Goal: Information Seeking & Learning: Find specific fact

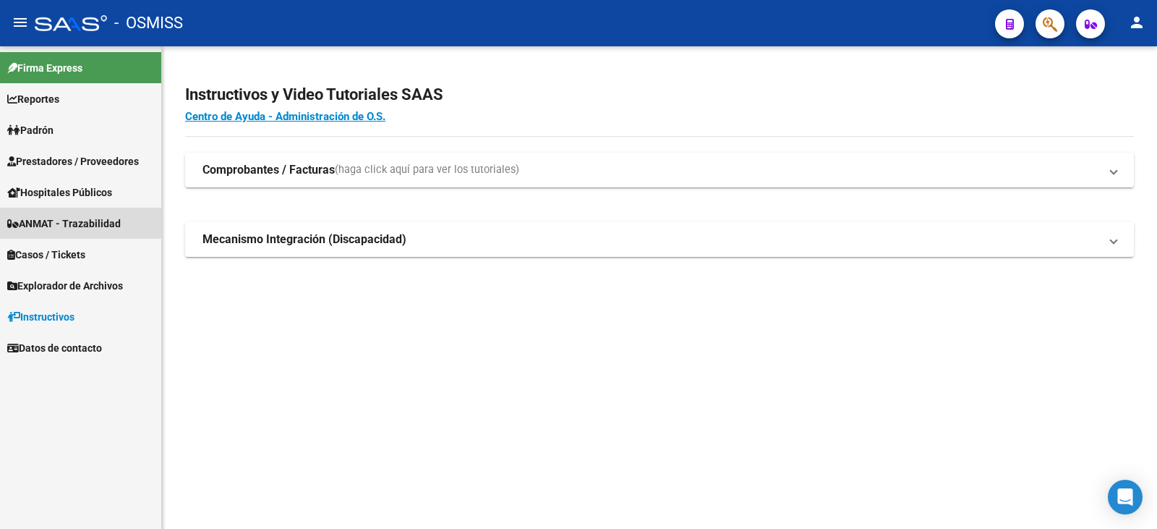
click at [62, 221] on span "ANMAT - Trazabilidad" at bounding box center [64, 224] width 114 height 16
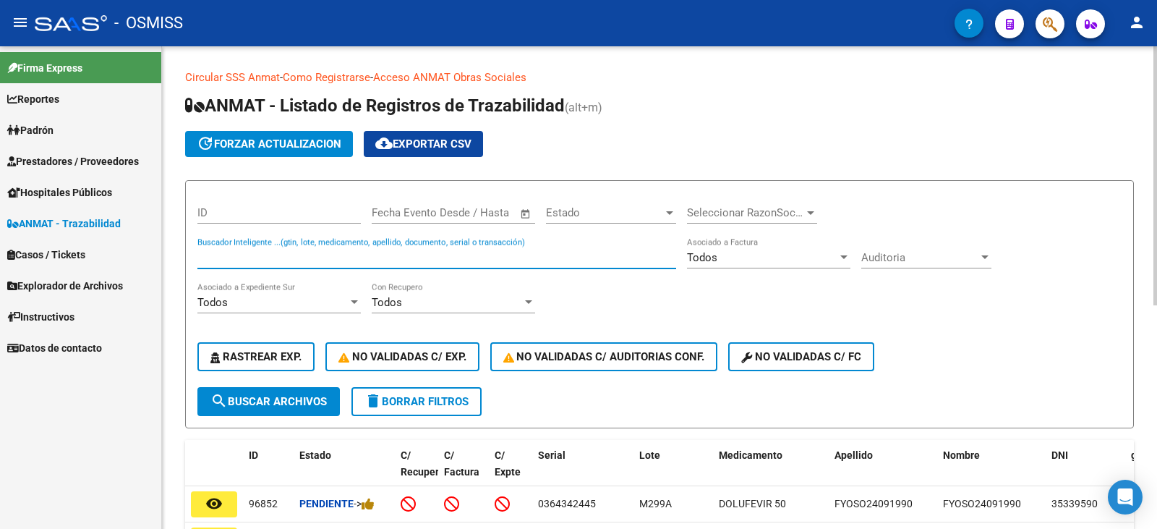
click at [239, 257] on input "Buscador Inteligente ...(gtin, lote, medicamento, apellido, documento, serial o…" at bounding box center [436, 257] width 479 height 13
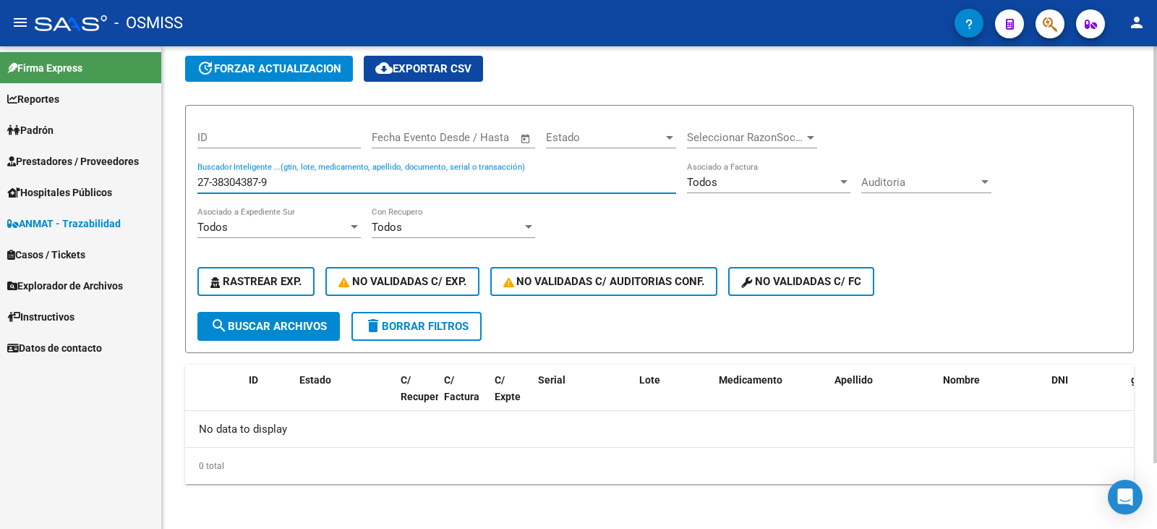
scroll to position [77, 0]
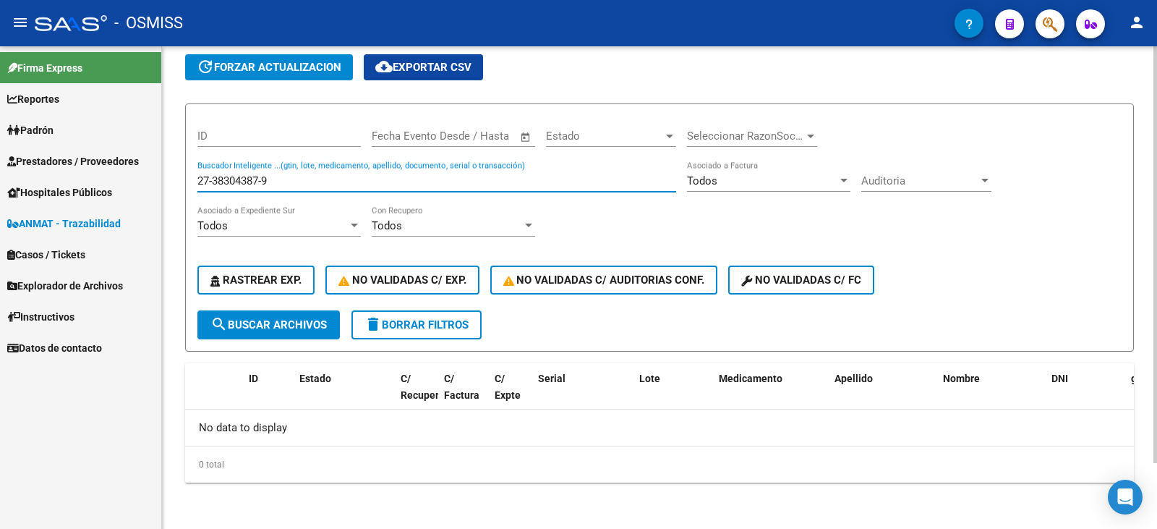
drag, startPoint x: 278, startPoint y: 176, endPoint x: 194, endPoint y: 179, distance: 84.0
click at [194, 179] on form "ID Start date – End date Fecha Evento Desde / Hasta Estado Estado Seleccionar R…" at bounding box center [659, 227] width 949 height 248
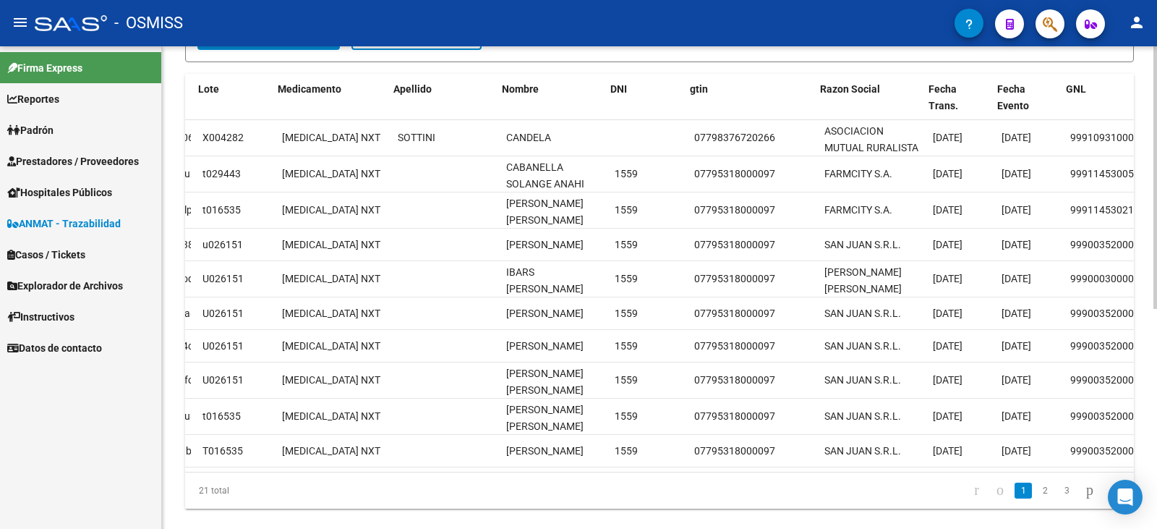
scroll to position [0, 441]
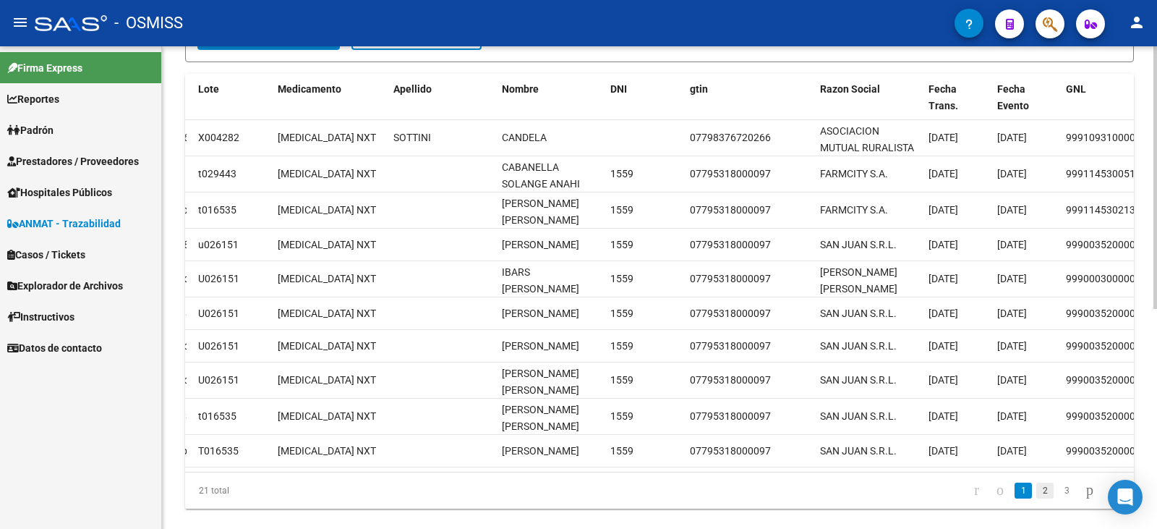
click at [1036, 498] on link "2" at bounding box center [1044, 490] width 17 height 16
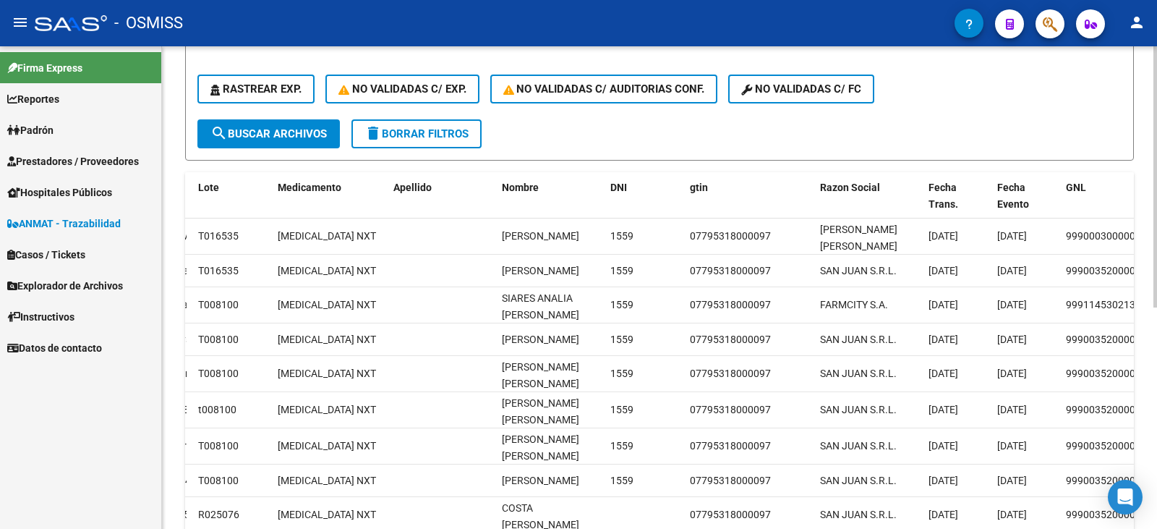
scroll to position [77, 0]
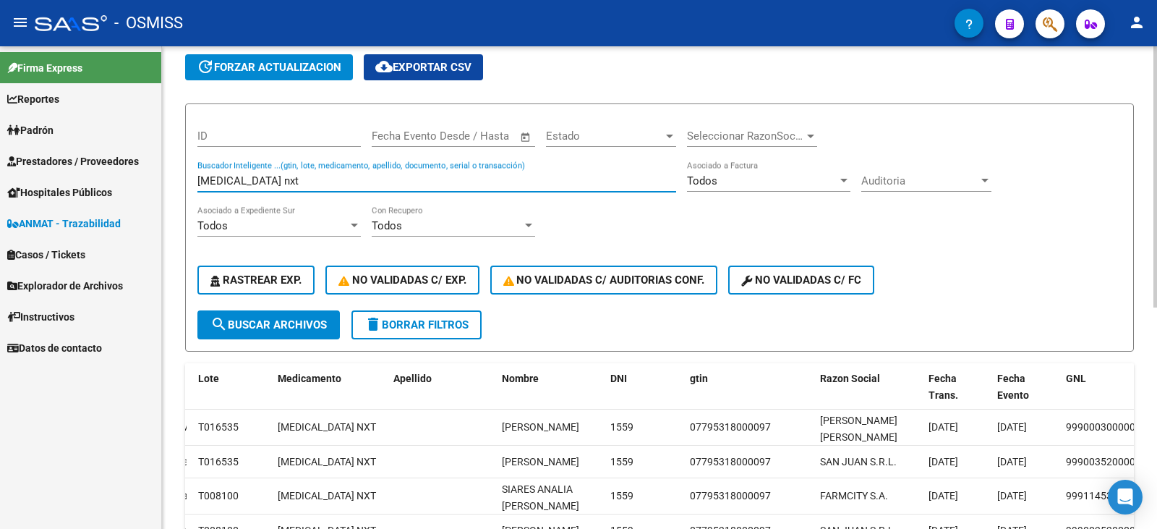
drag, startPoint x: 281, startPoint y: 182, endPoint x: 246, endPoint y: 179, distance: 34.9
click at [246, 179] on input "implanon nxt" at bounding box center [436, 180] width 479 height 13
click at [346, 184] on input "implanon nxt" at bounding box center [436, 180] width 479 height 13
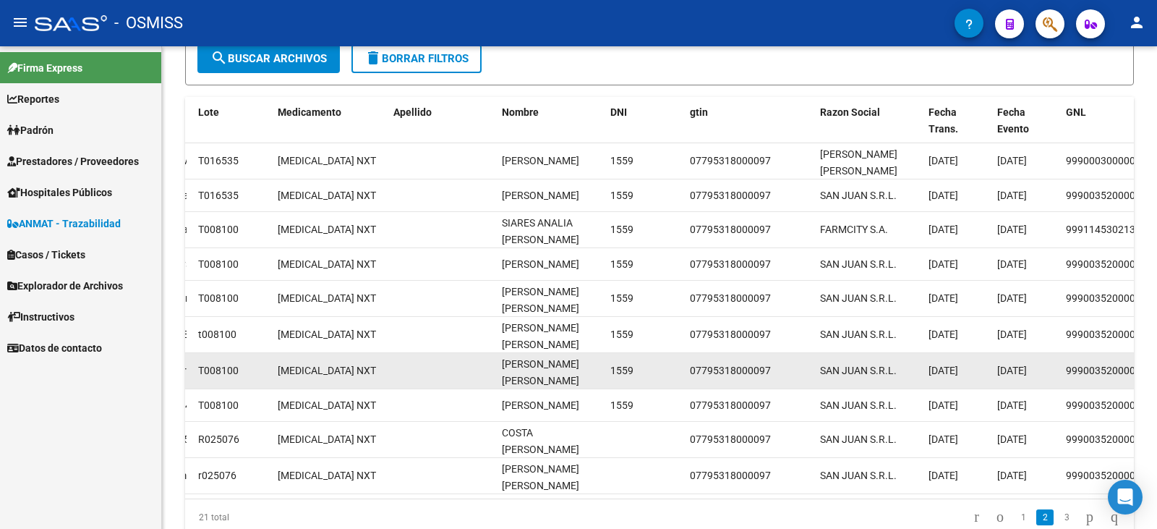
scroll to position [366, 0]
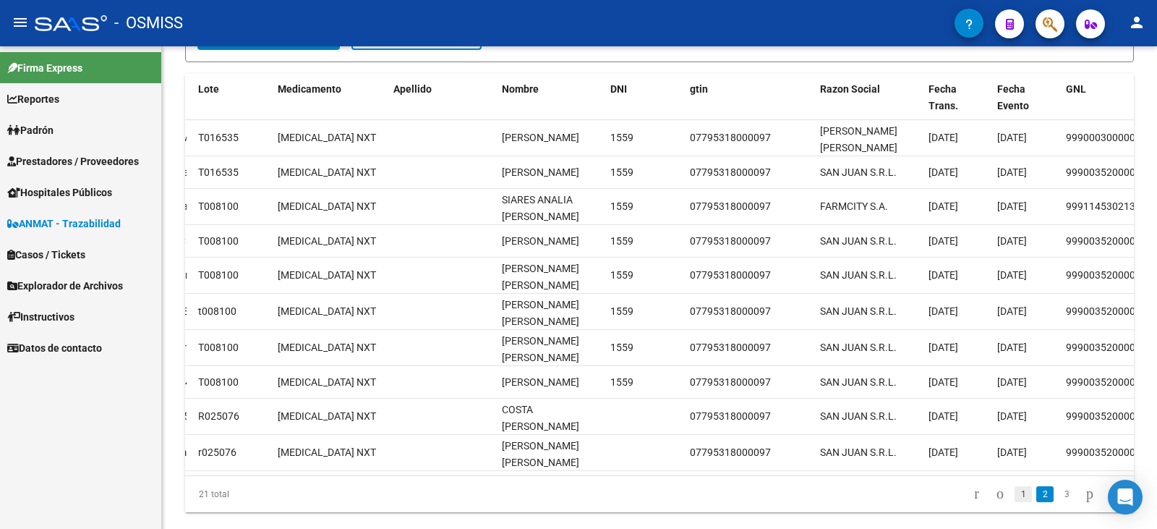
click at [1015, 502] on link "1" at bounding box center [1023, 494] width 17 height 16
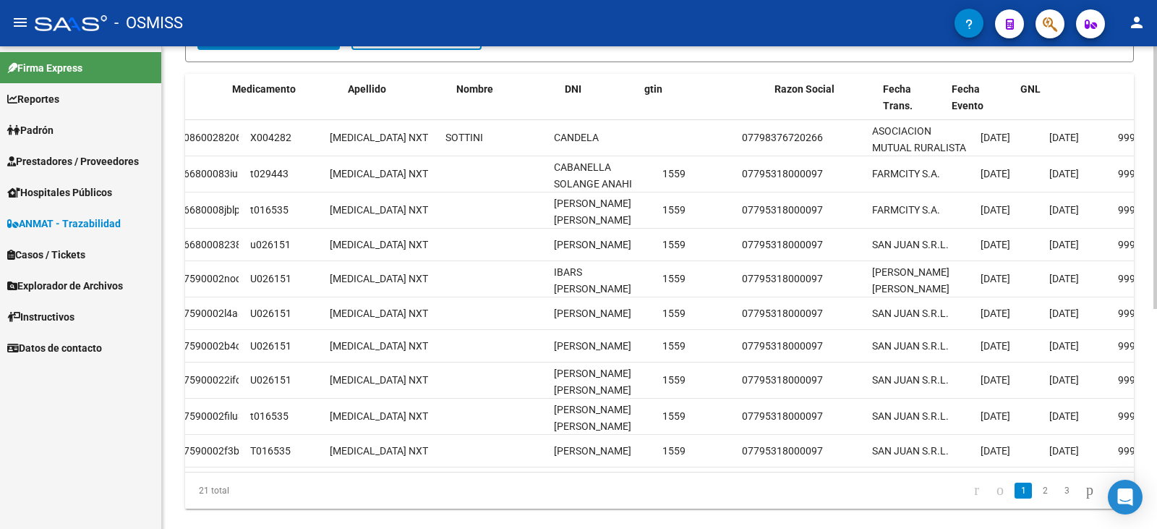
scroll to position [0, 570]
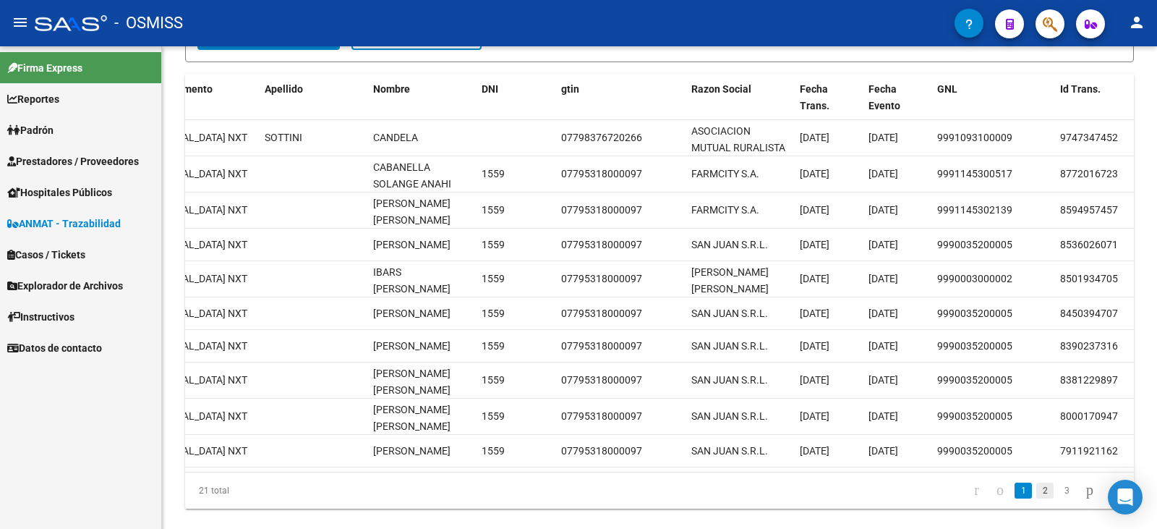
click at [1036, 496] on link "2" at bounding box center [1044, 490] width 17 height 16
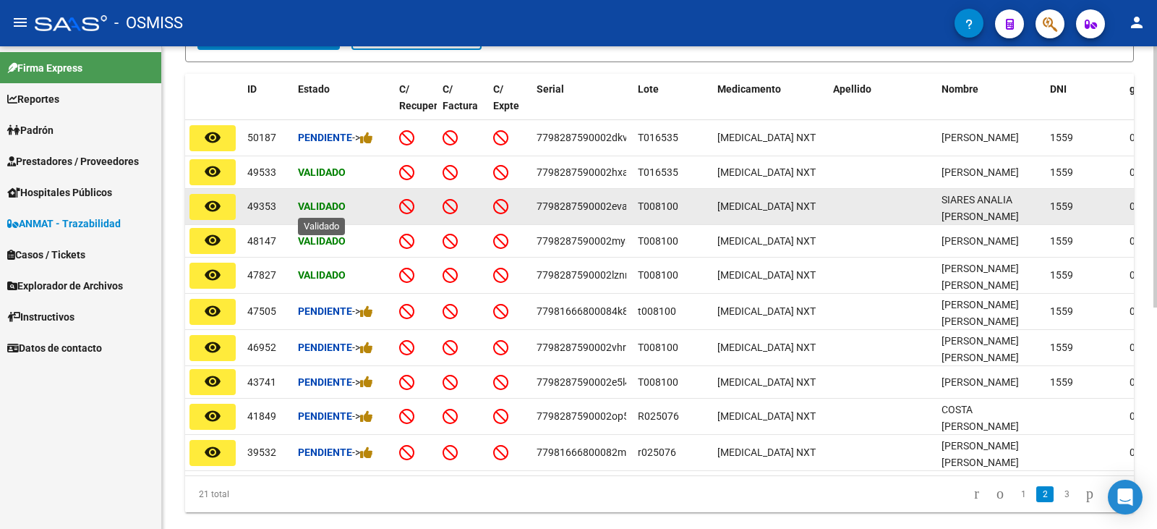
scroll to position [77, 0]
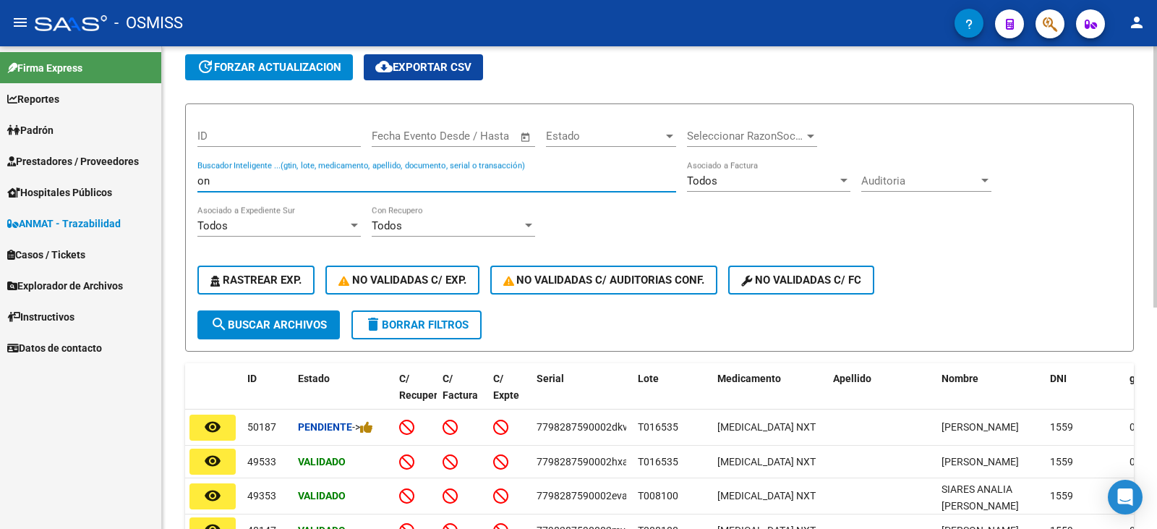
type input "n"
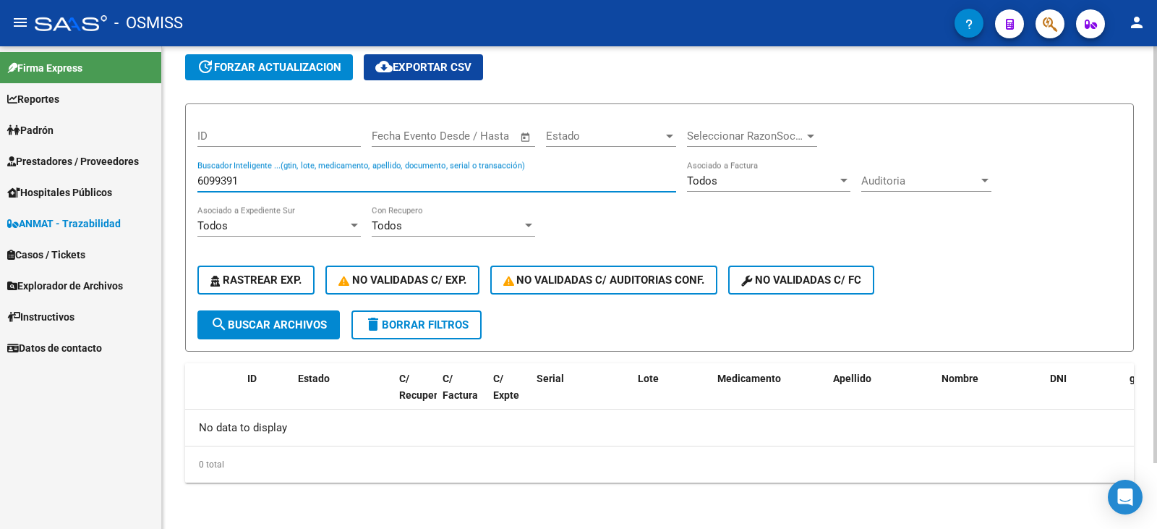
scroll to position [0, 0]
click at [233, 182] on input "6099391" at bounding box center [436, 180] width 479 height 13
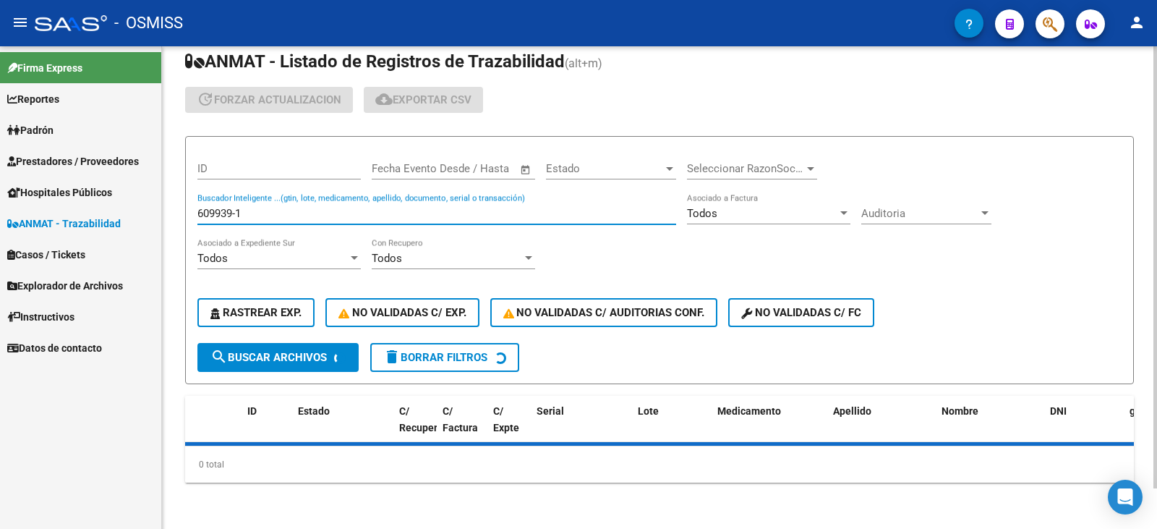
scroll to position [77, 0]
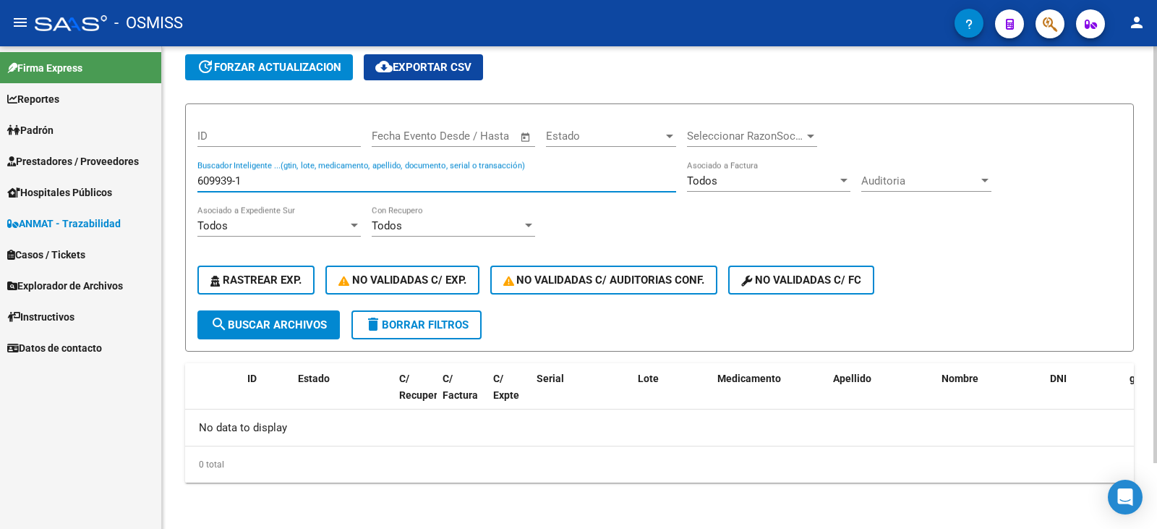
drag, startPoint x: 249, startPoint y: 178, endPoint x: 182, endPoint y: 173, distance: 67.5
click at [182, 173] on div "Circular SSS Anmat - Como Registrarse - Acceso ANMAT Obras Sociales Documentaci…" at bounding box center [659, 249] width 995 height 559
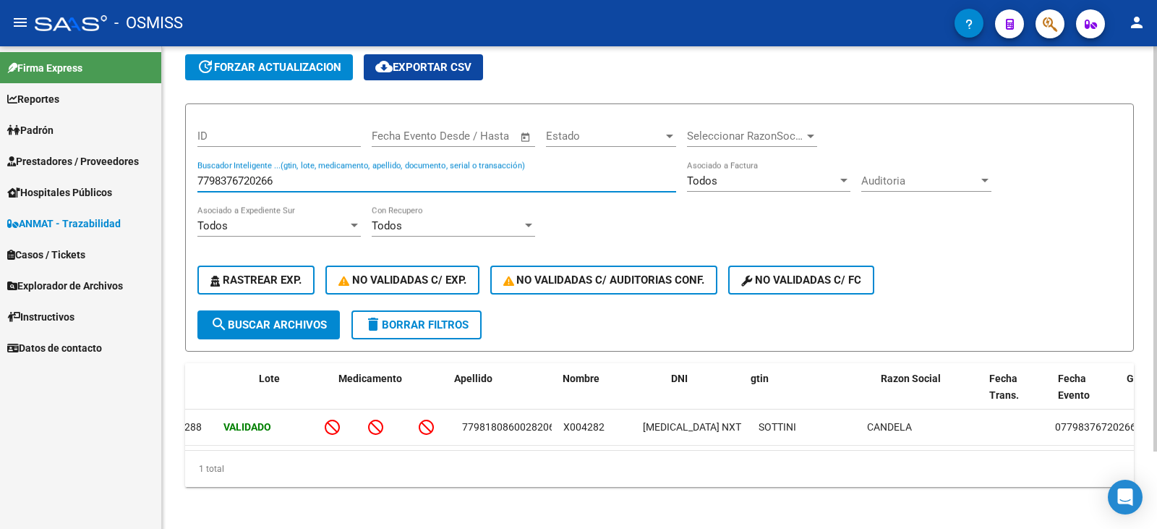
scroll to position [0, 0]
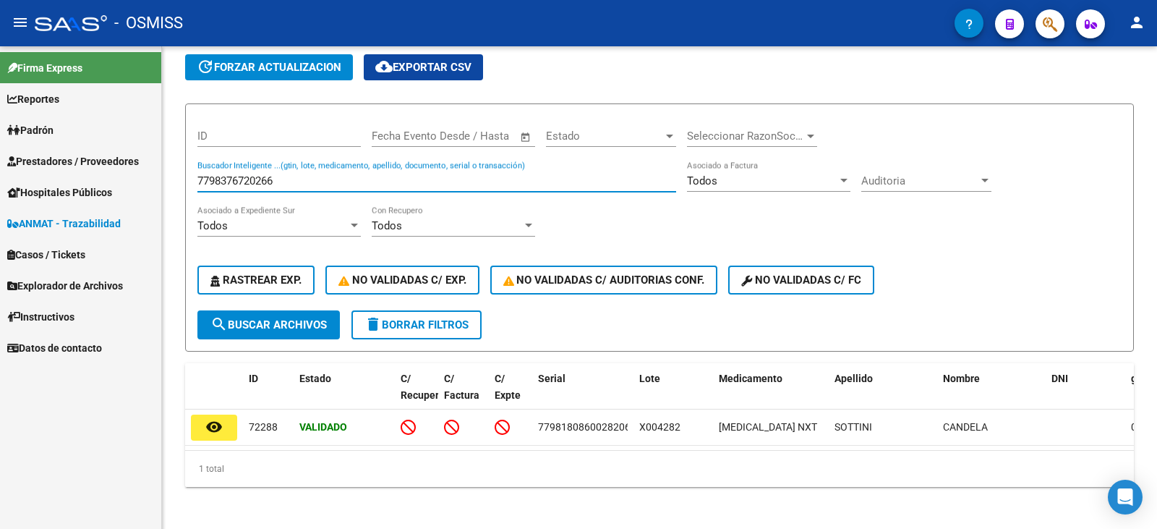
type input "7798376720266"
